Goal: Check status: Check status

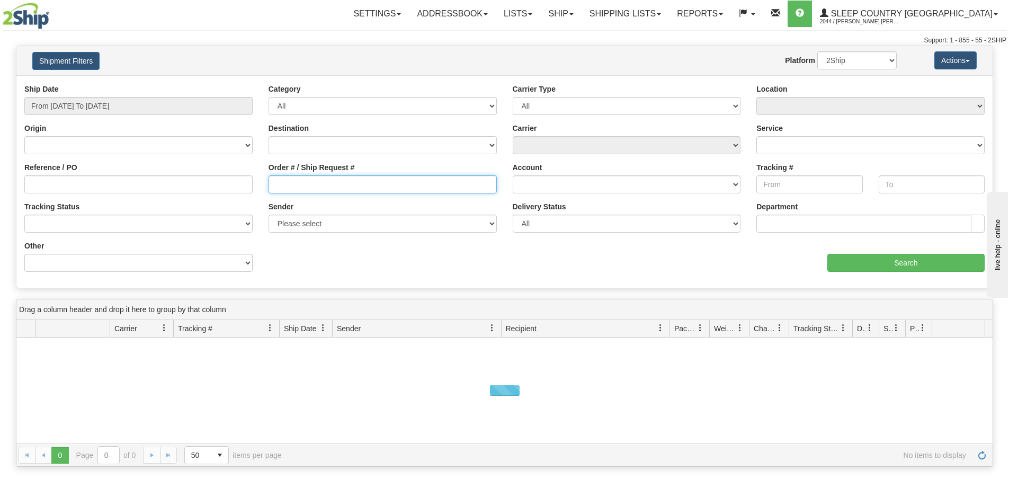
click at [305, 180] on input "Order # / Ship Request #" at bounding box center [382, 184] width 228 height 18
paste input "9000I103572"
type input "9000I103572"
click at [110, 95] on div "Ship Date From [DATE] To [DATE]" at bounding box center [138, 99] width 228 height 31
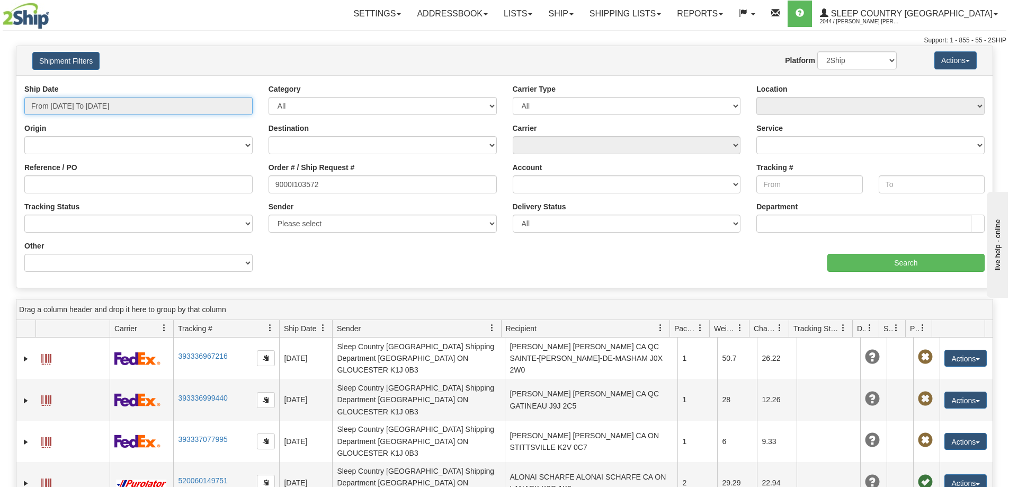
click at [106, 102] on input "From [DATE] To [DATE]" at bounding box center [138, 106] width 228 height 18
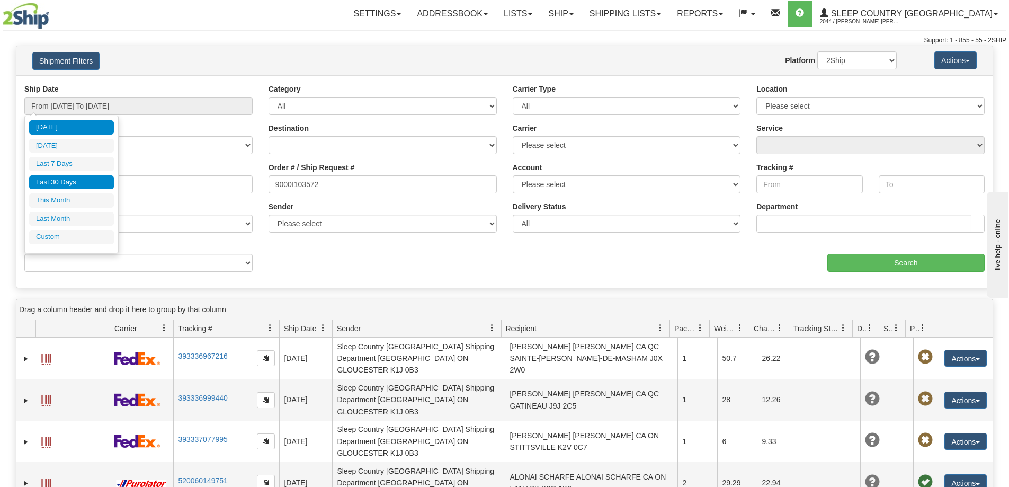
click at [91, 184] on li "Last 30 Days" at bounding box center [71, 182] width 85 height 14
type input "From [DATE] To [DATE]"
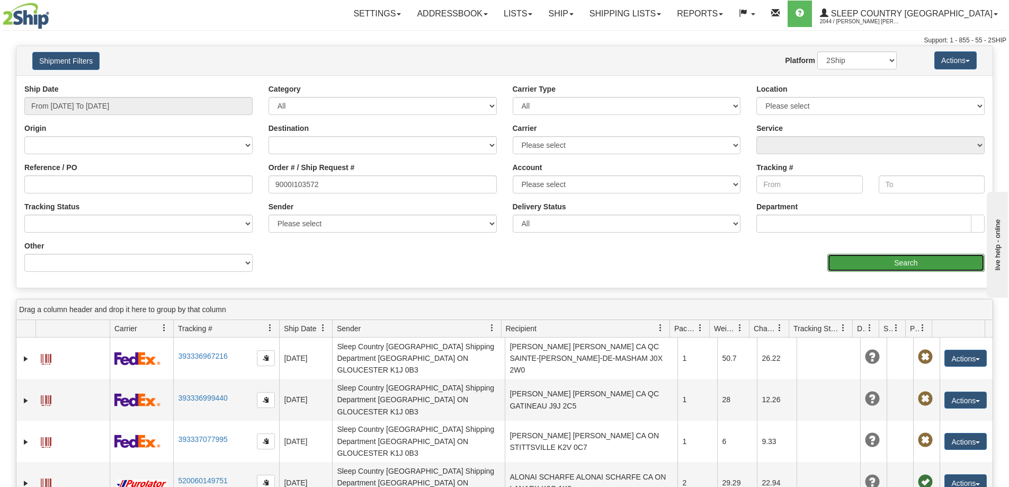
click at [852, 264] on input "Search" at bounding box center [905, 263] width 157 height 18
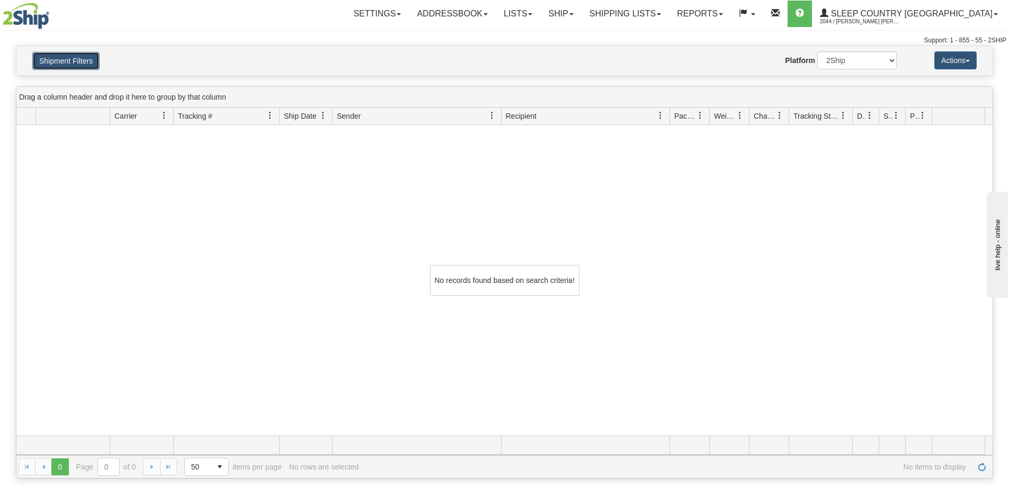
click at [60, 53] on button "Shipment Filters" at bounding box center [65, 61] width 67 height 18
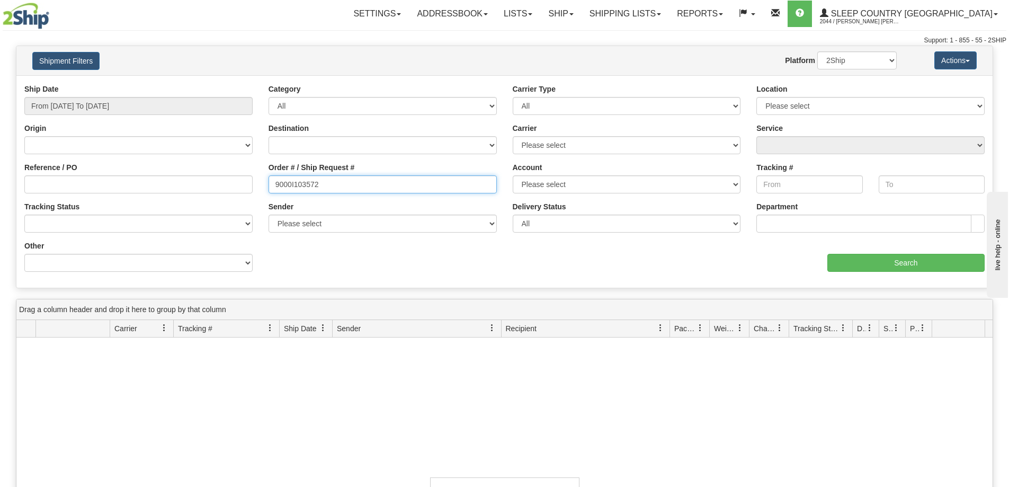
drag, startPoint x: 326, startPoint y: 187, endPoint x: 334, endPoint y: 192, distance: 8.8
click at [331, 191] on input "9000I103572" at bounding box center [382, 184] width 228 height 18
drag, startPoint x: 340, startPoint y: 187, endPoint x: 236, endPoint y: 188, distance: 104.8
click at [236, 84] on div "Reference / PO Order # / Ship Request # 9000I103572 Account Please select [GEOG…" at bounding box center [504, 84] width 976 height 0
paste input "454H975885"
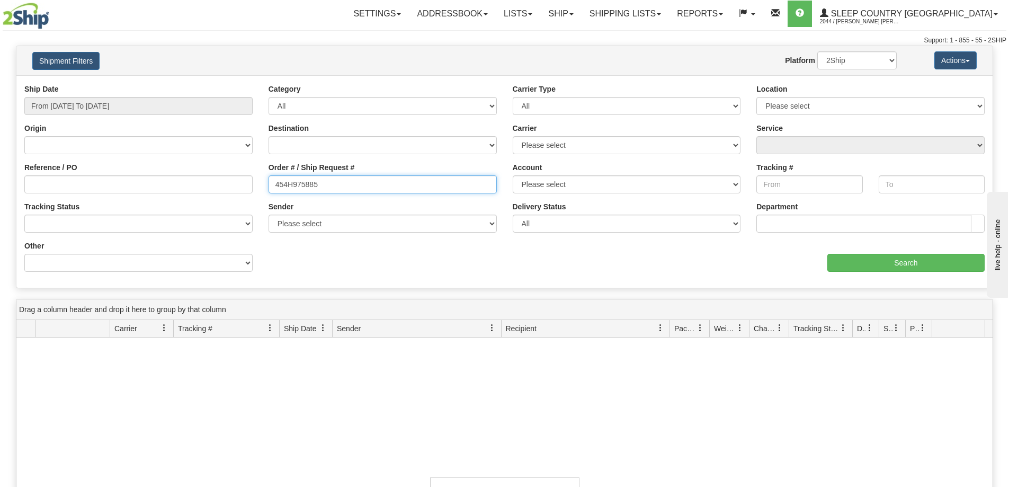
drag, startPoint x: 336, startPoint y: 179, endPoint x: 190, endPoint y: 191, distance: 146.6
click at [190, 84] on div "Reference / PO Order # / Ship Request # 454H975885 Account Please select [GEOGR…" at bounding box center [504, 84] width 976 height 0
paste input "9000I085868"
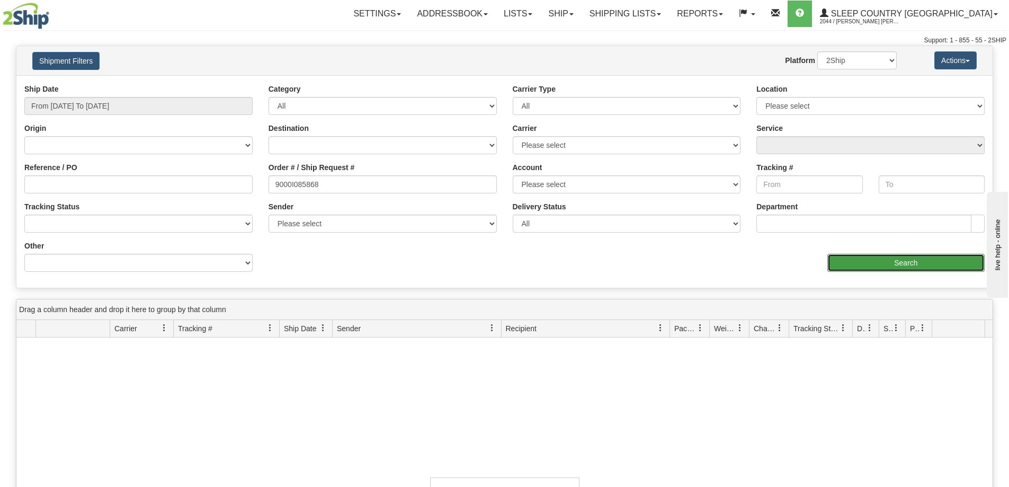
click at [863, 267] on input "Search" at bounding box center [905, 263] width 157 height 18
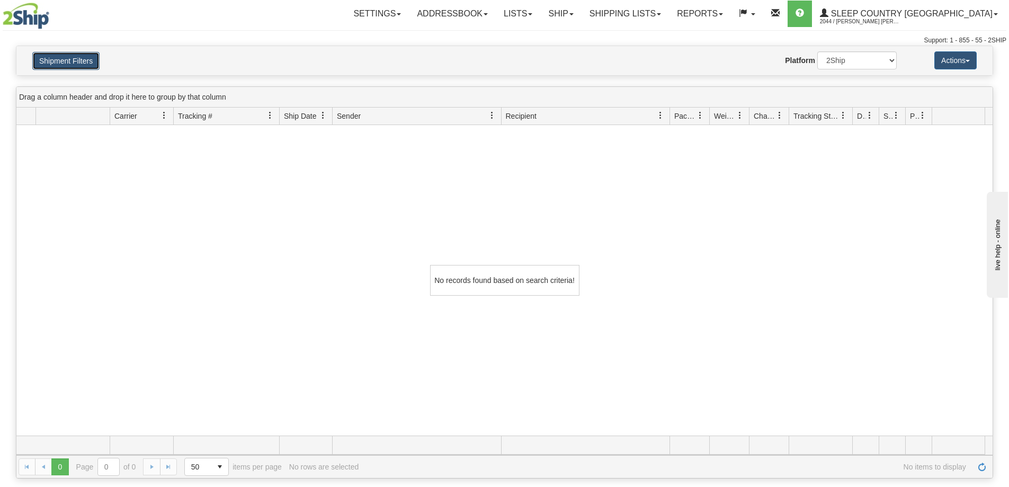
click at [67, 62] on button "Shipment Filters" at bounding box center [65, 61] width 67 height 18
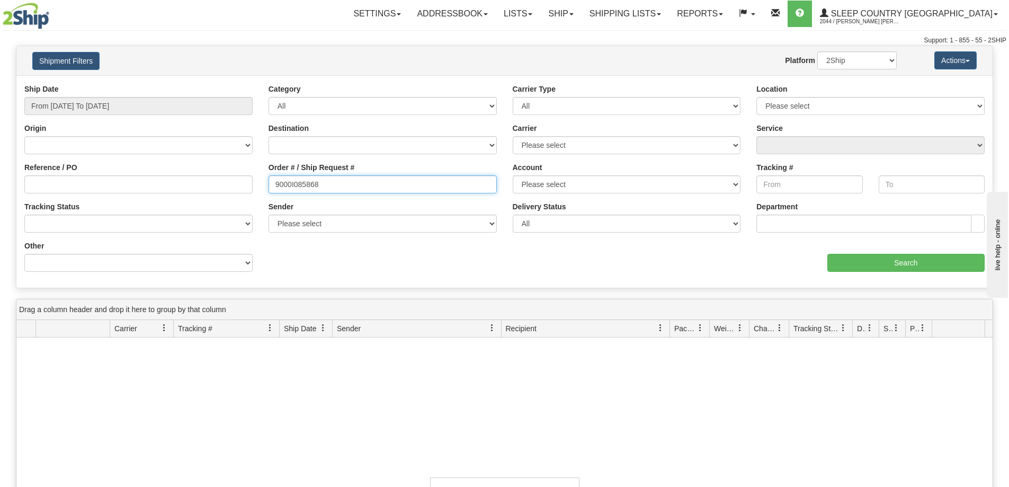
click at [365, 176] on input "9000I085868" at bounding box center [382, 184] width 228 height 18
drag, startPoint x: 330, startPoint y: 187, endPoint x: 231, endPoint y: 178, distance: 99.4
click at [199, 84] on div "Reference / PO Order # / Ship Request # 9000I085868 Account Please select [GEOG…" at bounding box center [504, 84] width 976 height 0
paste input "99402"
type input "9000I099402"
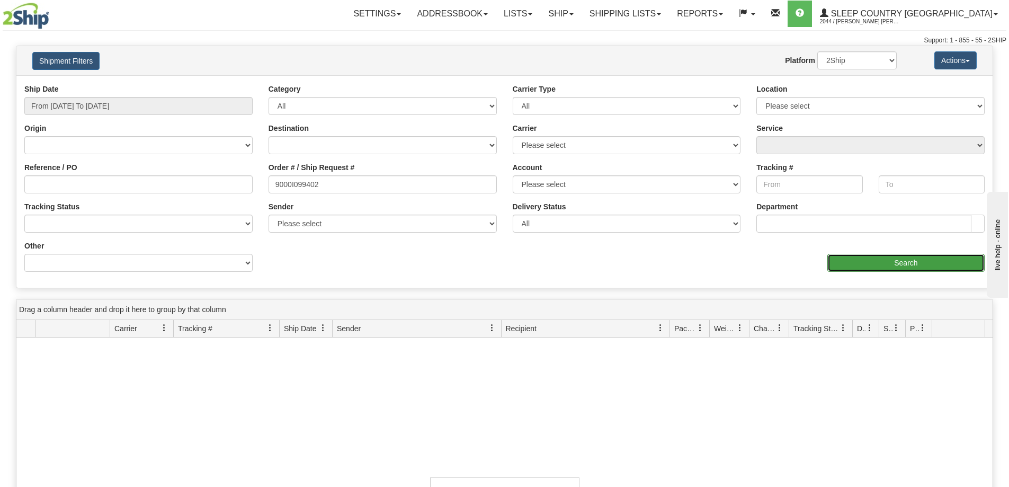
click at [836, 261] on input "Search" at bounding box center [905, 263] width 157 height 18
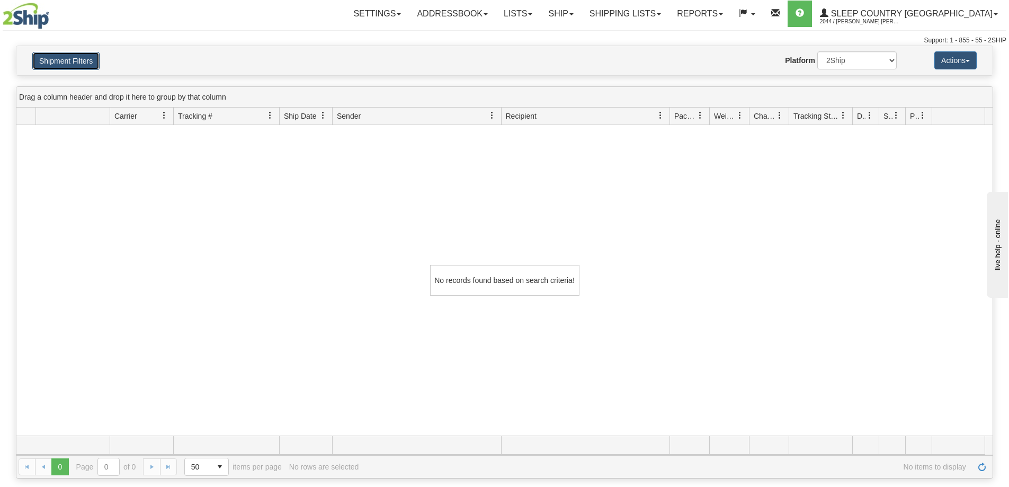
drag, startPoint x: 74, startPoint y: 57, endPoint x: 88, endPoint y: 15, distance: 44.7
click at [73, 58] on button "Shipment Filters" at bounding box center [65, 61] width 67 height 18
